Goal: Find specific page/section: Find specific page/section

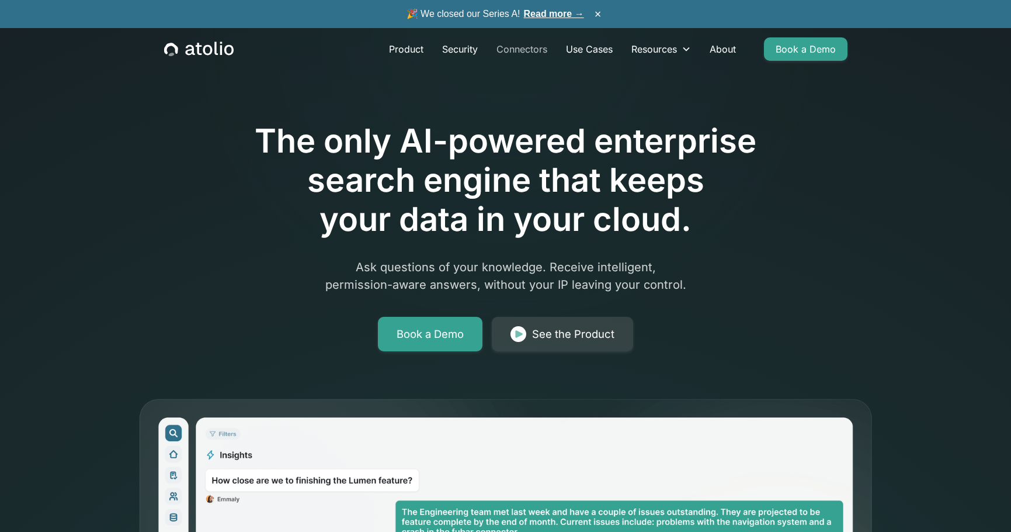
click at [529, 48] on link "Connectors" at bounding box center [522, 48] width 70 height 23
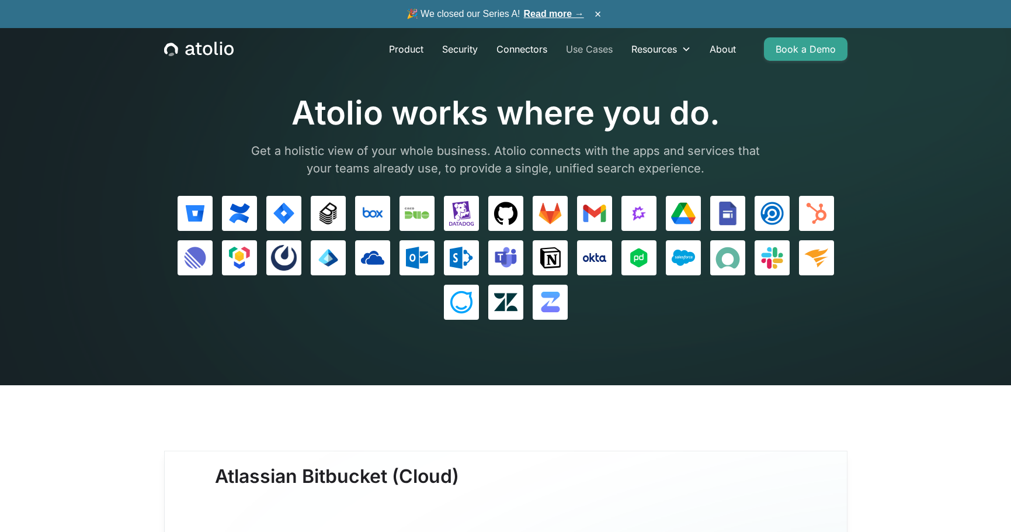
click at [589, 50] on link "Use Cases" at bounding box center [589, 48] width 65 height 23
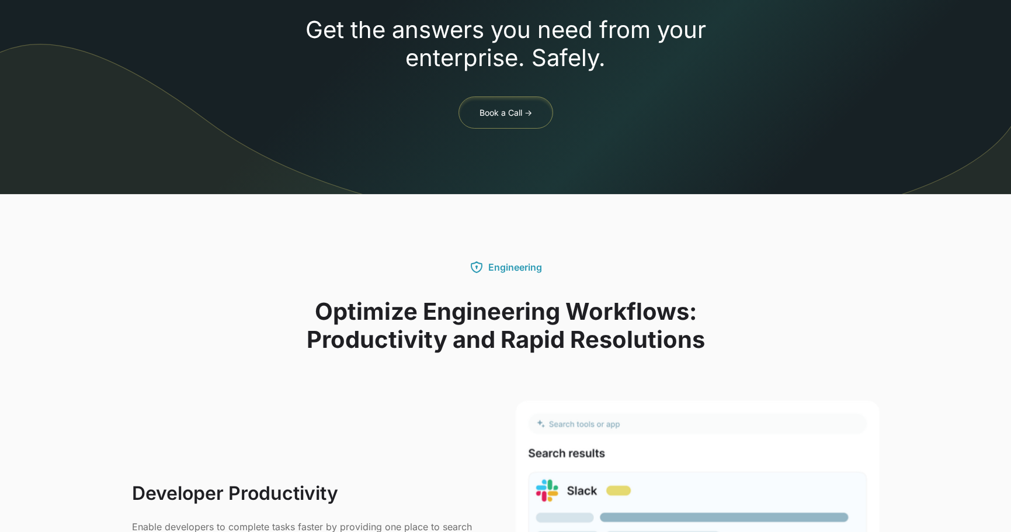
scroll to position [982, 0]
